Goal: Information Seeking & Learning: Learn about a topic

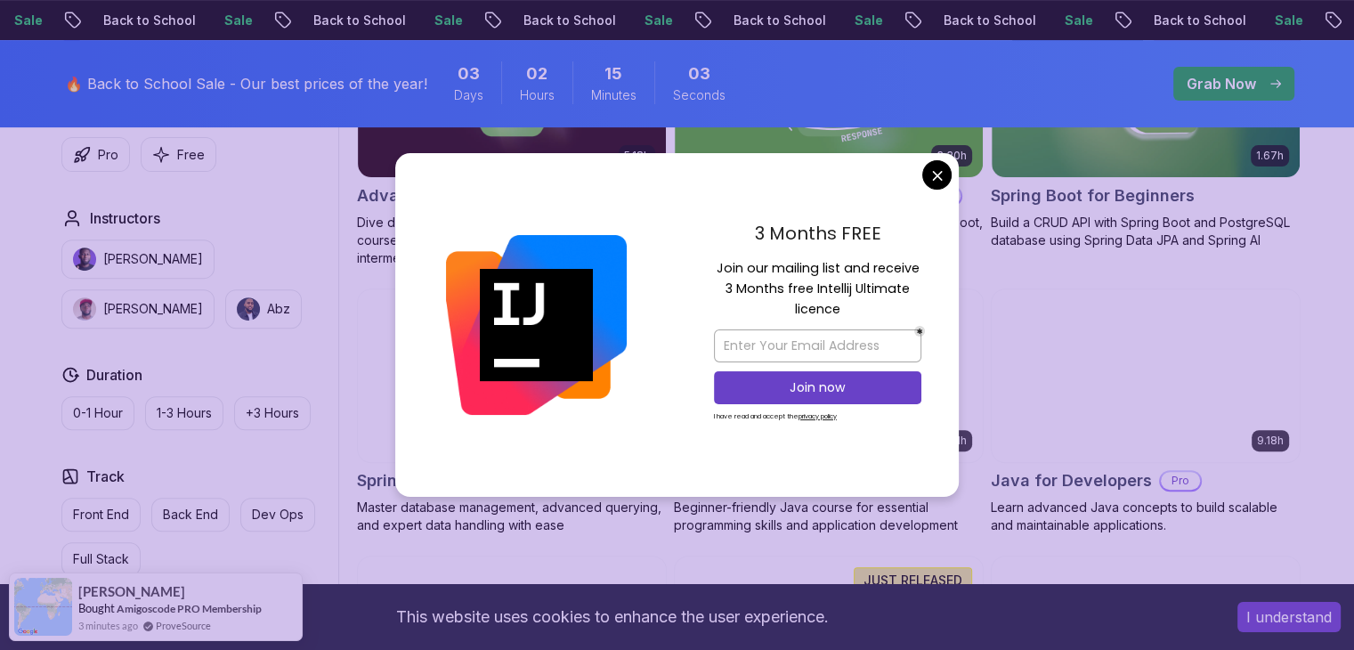
scroll to position [657, 0]
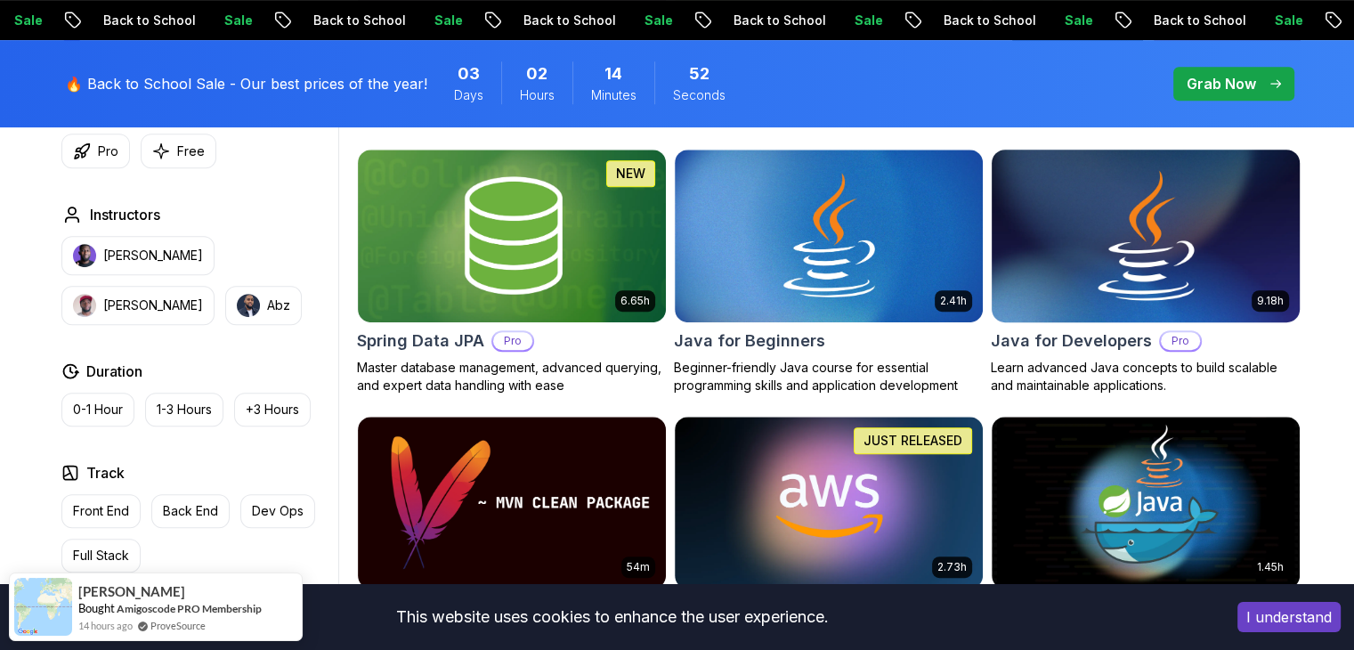
scroll to position [797, 0]
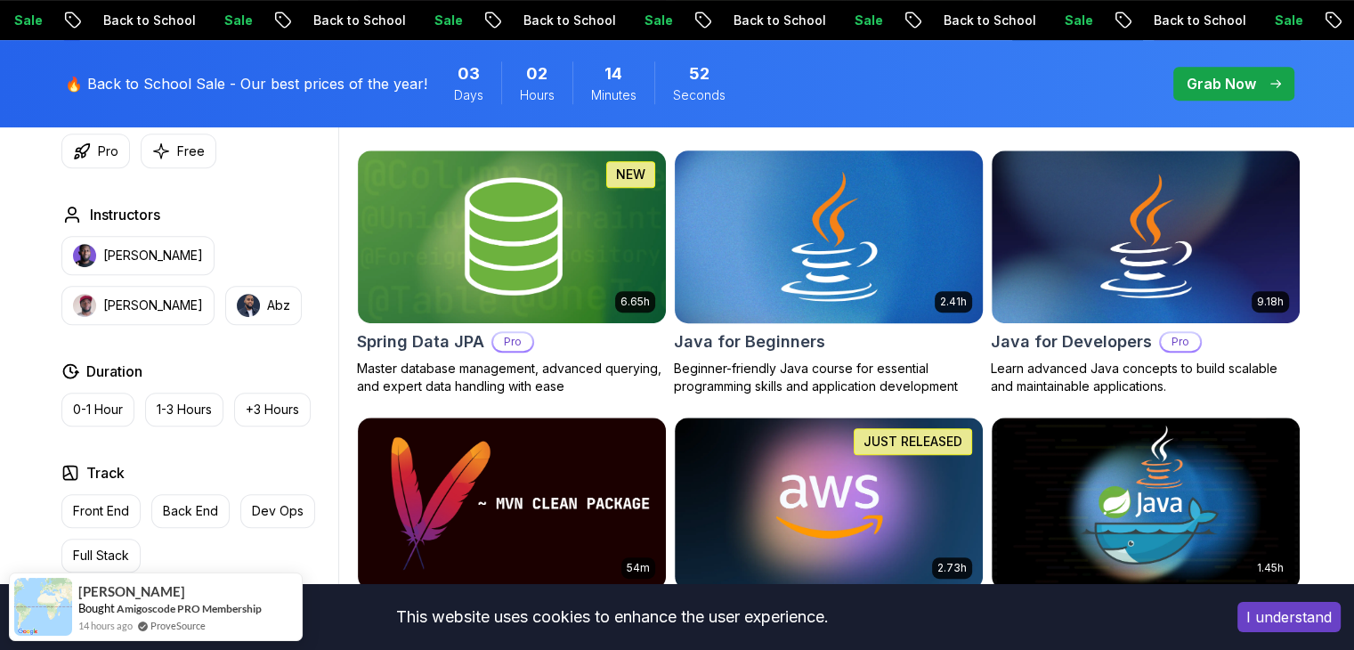
click at [844, 244] on img at bounding box center [828, 236] width 323 height 181
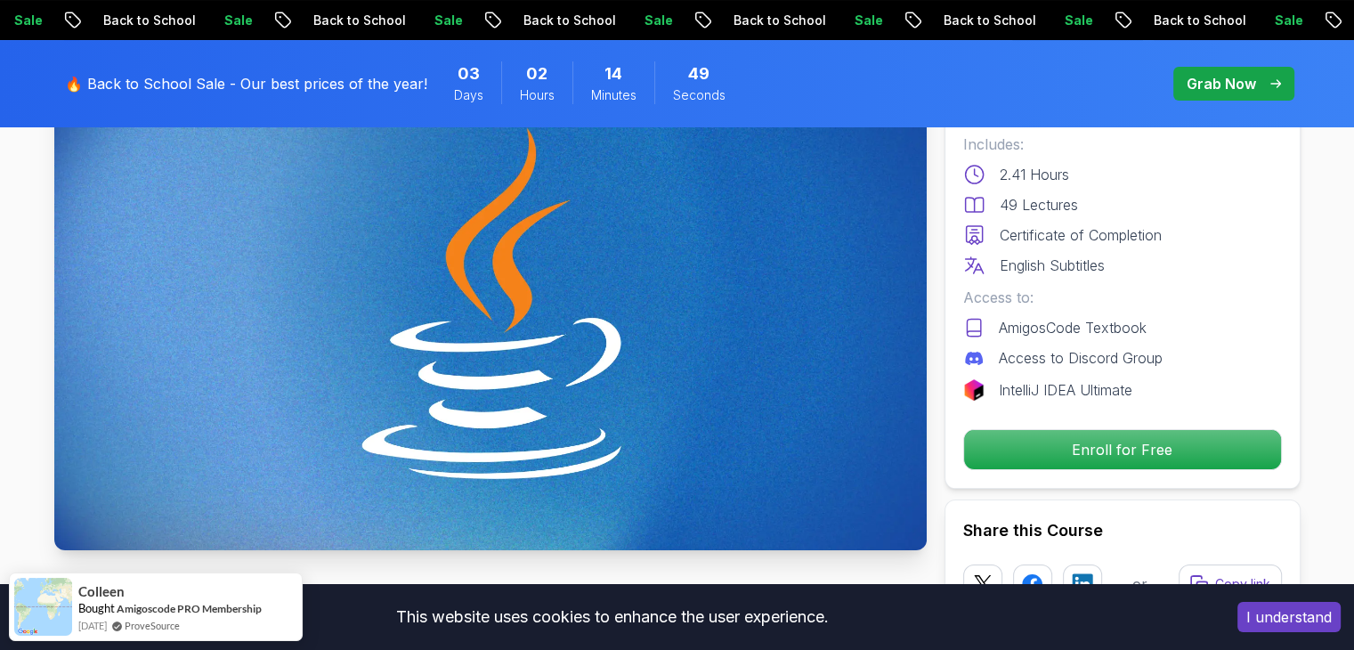
scroll to position [255, 0]
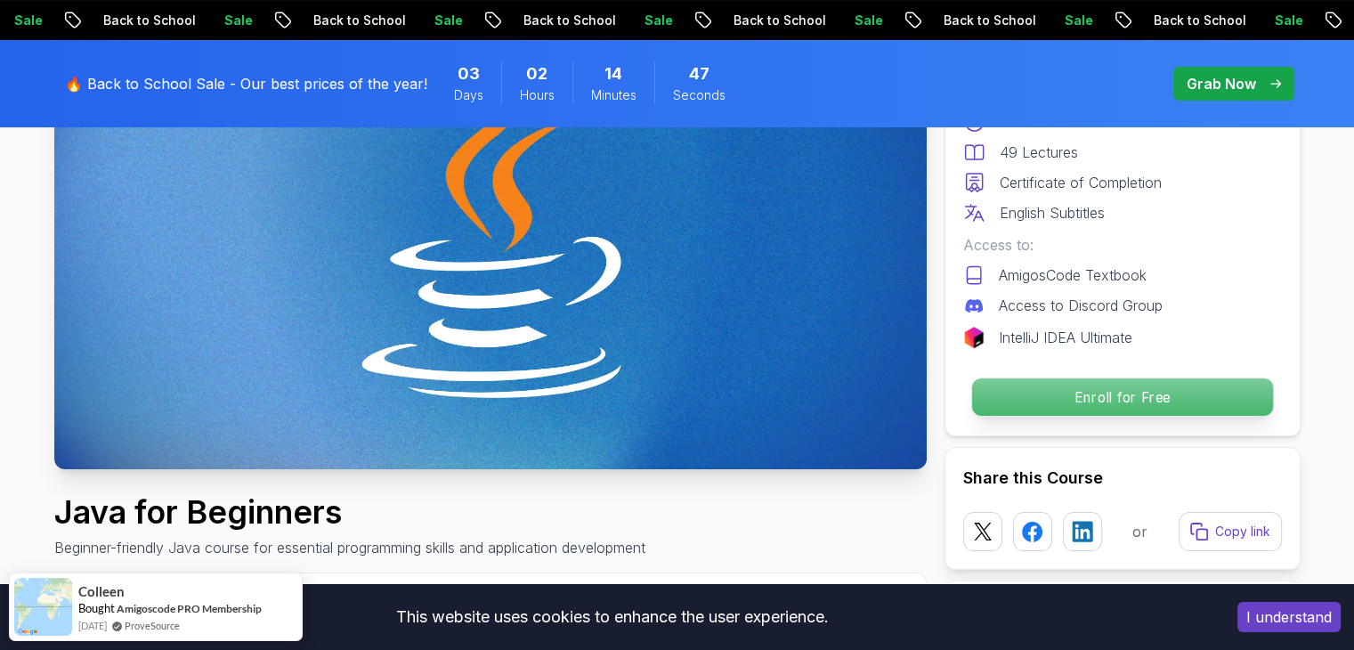
click at [1096, 401] on p "Enroll for Free" at bounding box center [1121, 396] width 301 height 37
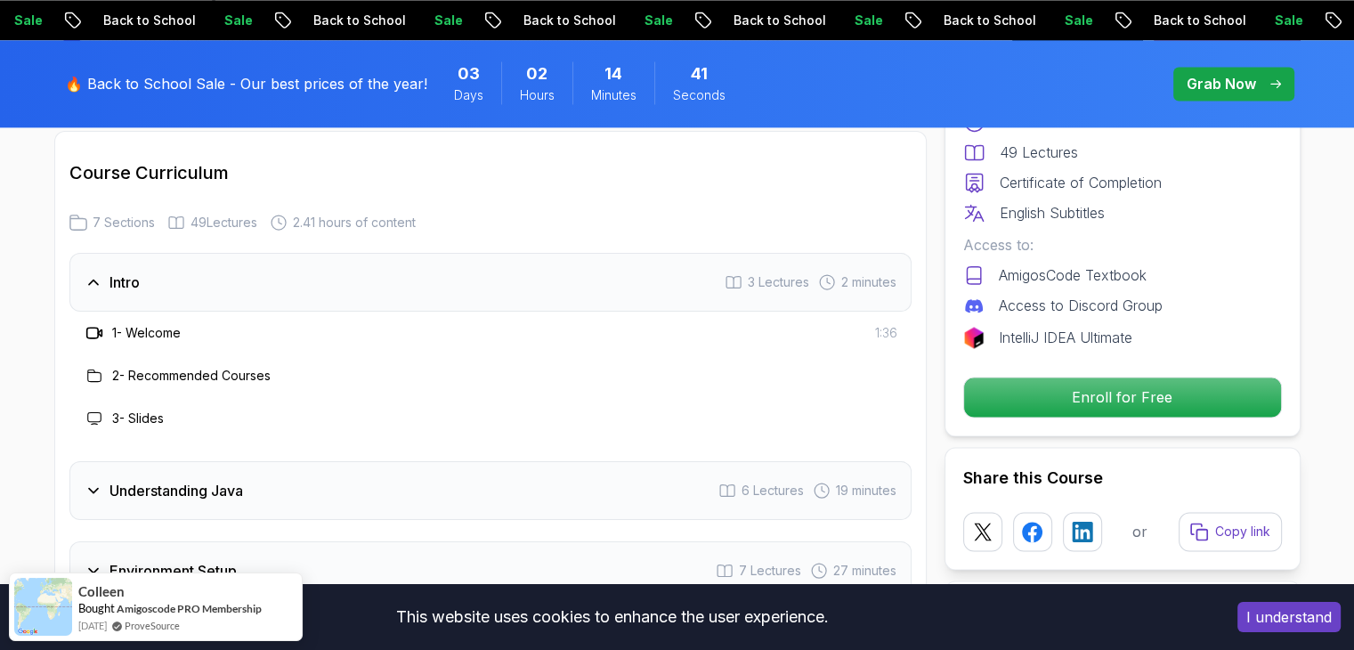
scroll to position [2563, 0]
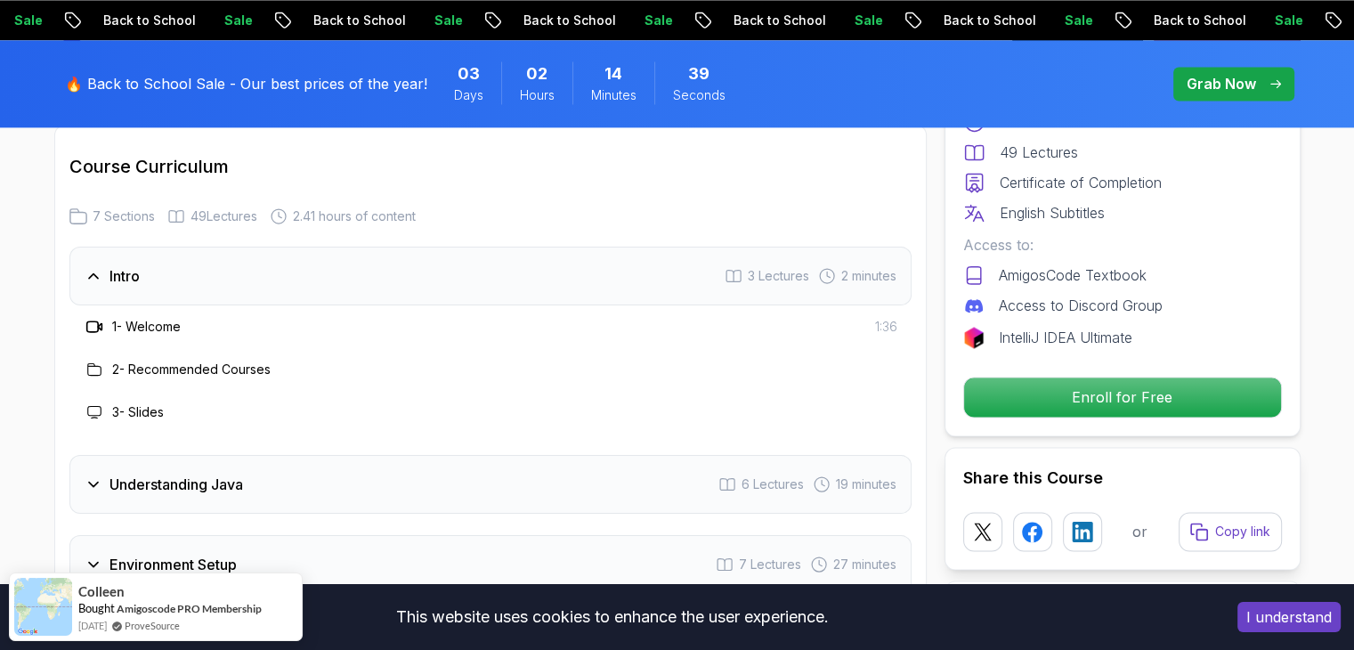
click at [619, 455] on div "Understanding Java 6 Lectures 19 minutes" at bounding box center [490, 484] width 842 height 59
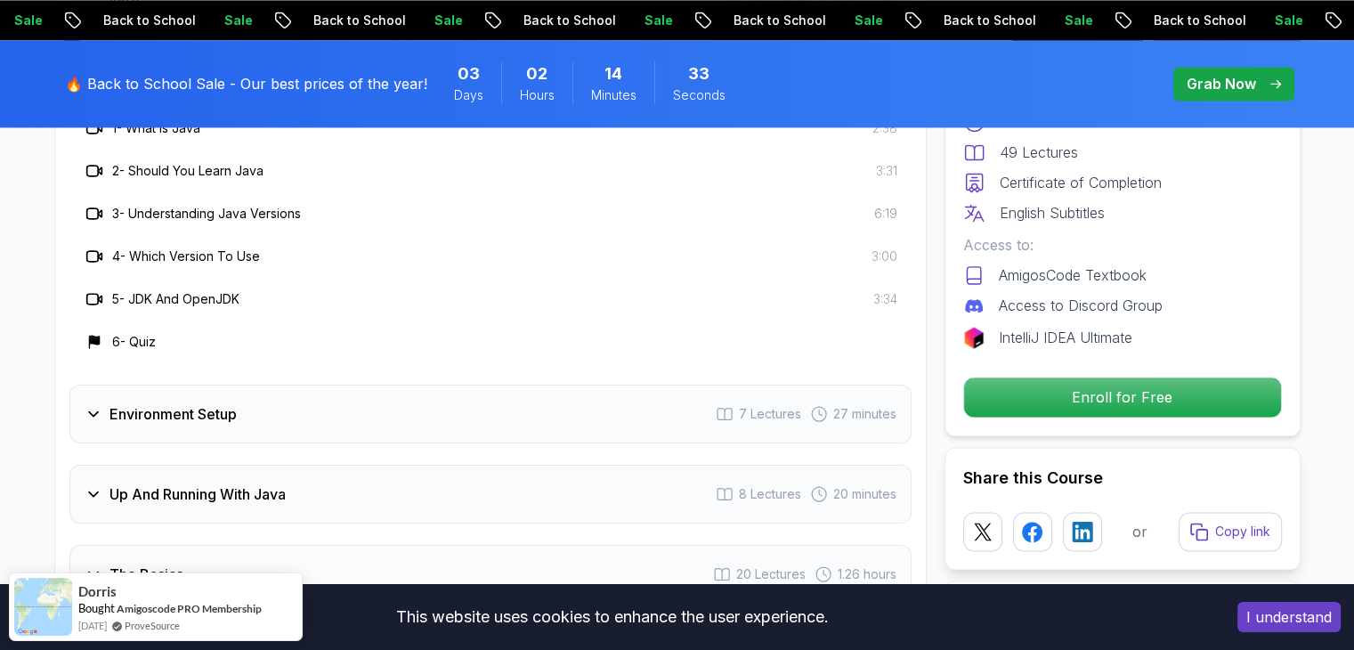
scroll to position [2852, 0]
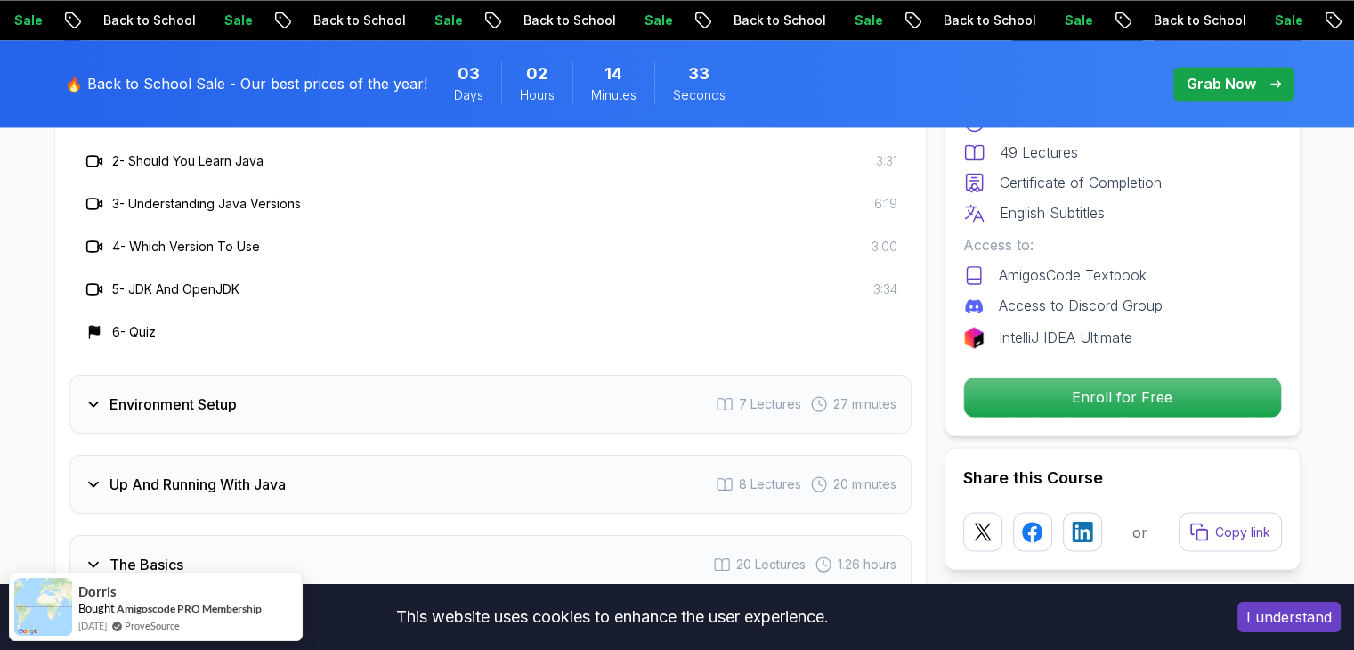
click at [345, 375] on div "Environment Setup 7 Lectures 27 minutes" at bounding box center [490, 404] width 842 height 59
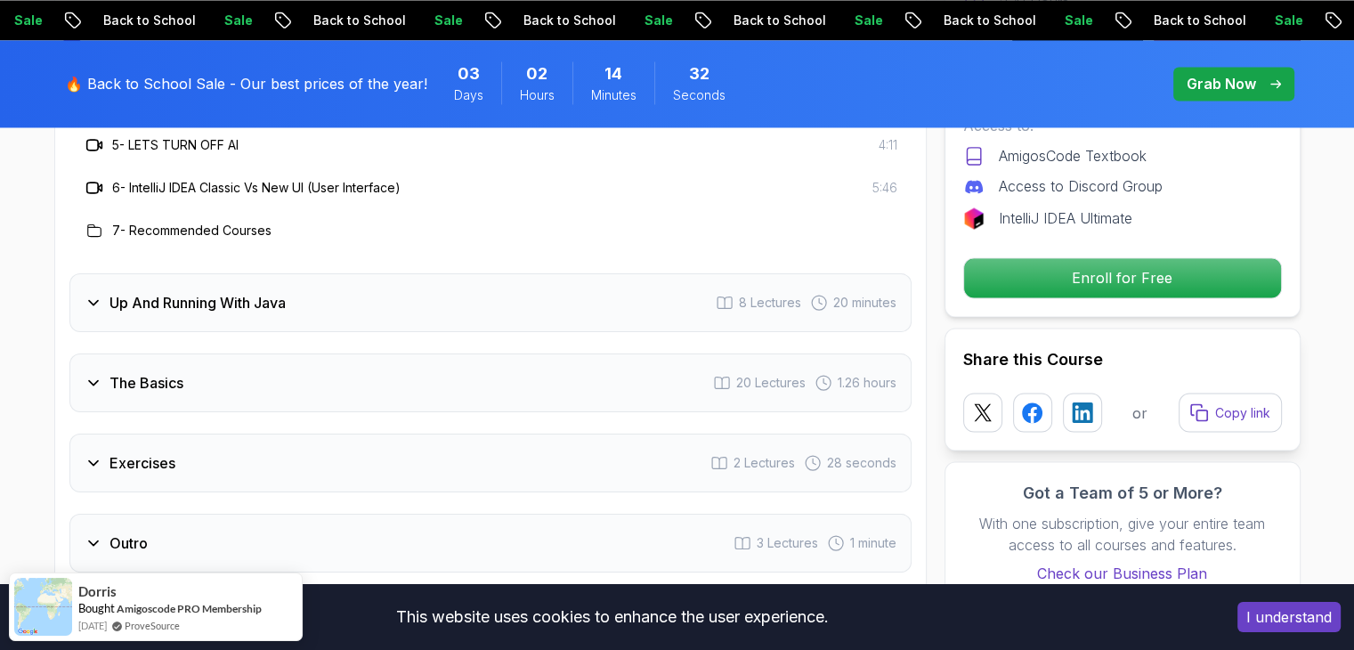
scroll to position [3076, 0]
click at [296, 353] on div "The Basics 20 Lectures 1.26 hours" at bounding box center [490, 382] width 842 height 59
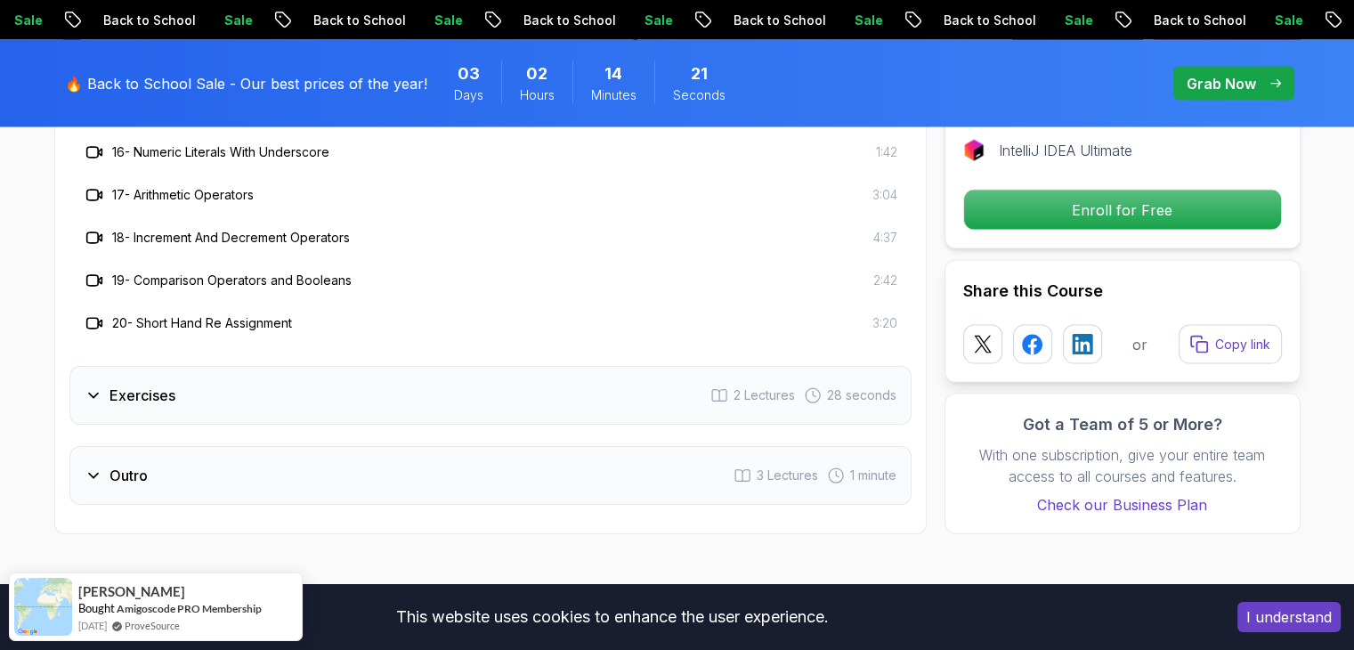
scroll to position [3700, 0]
click at [239, 365] on div "Exercises 2 Lectures 28 seconds" at bounding box center [490, 394] width 842 height 59
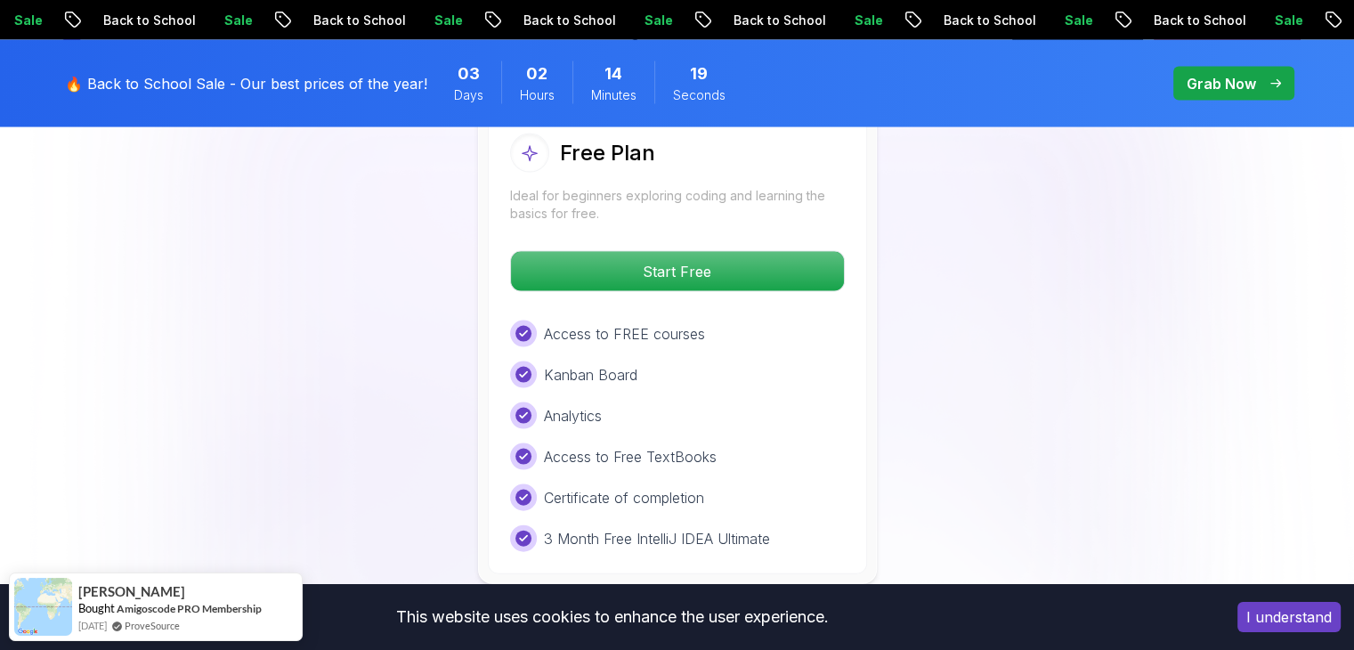
scroll to position [3735, 0]
